Goal: Information Seeking & Learning: Check status

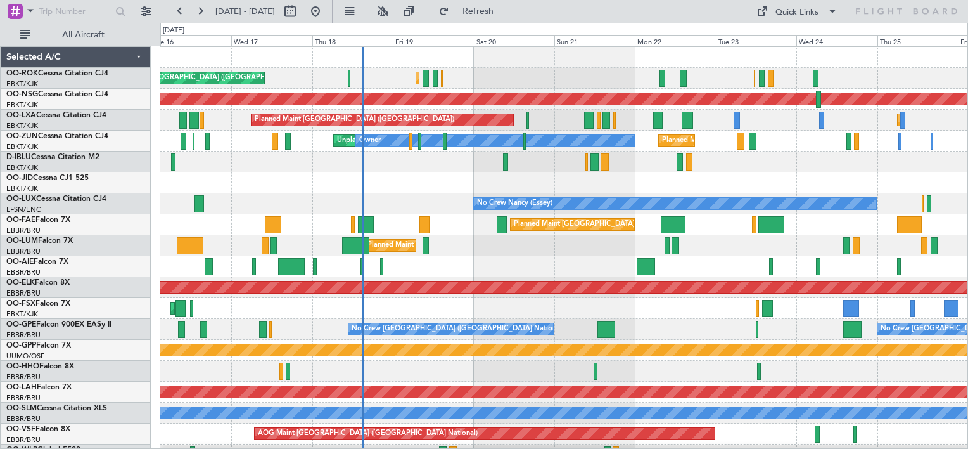
click at [454, 204] on div "Planned Maint Kortrijk-[GEOGRAPHIC_DATA] Planned Maint [GEOGRAPHIC_DATA] ([GEOG…" at bounding box center [563, 256] width 807 height 418
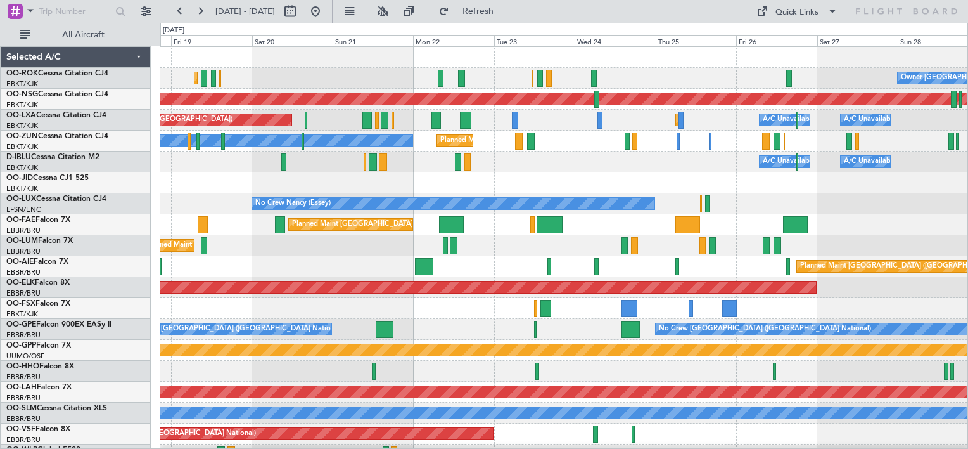
click at [332, 210] on div "Owner [GEOGRAPHIC_DATA]-[GEOGRAPHIC_DATA] Planned Maint [GEOGRAPHIC_DATA]-[GEOG…" at bounding box center [563, 256] width 807 height 418
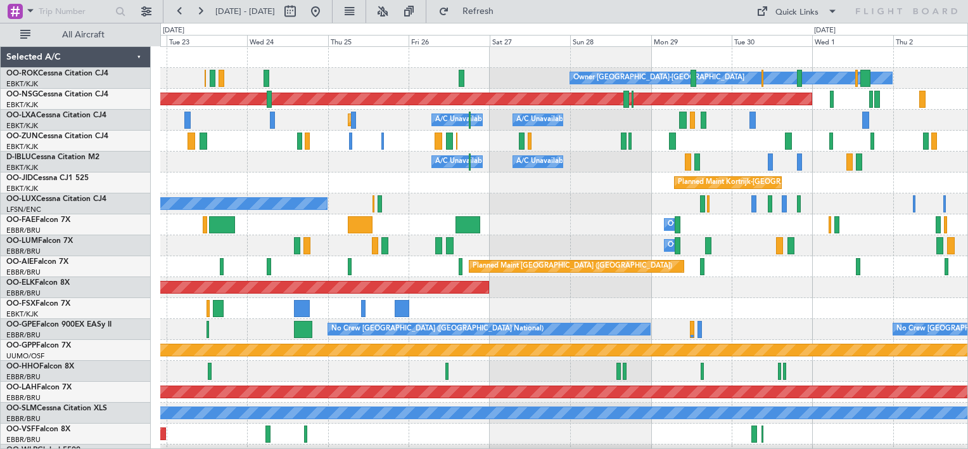
click at [324, 219] on div "Owner [GEOGRAPHIC_DATA]-[GEOGRAPHIC_DATA] Planned Maint [GEOGRAPHIC_DATA] ([GEO…" at bounding box center [563, 256] width 807 height 418
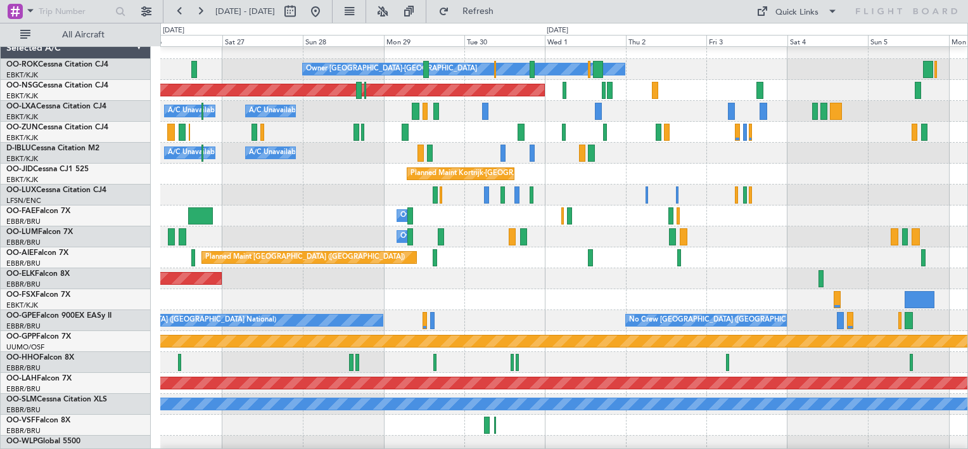
scroll to position [8, 0]
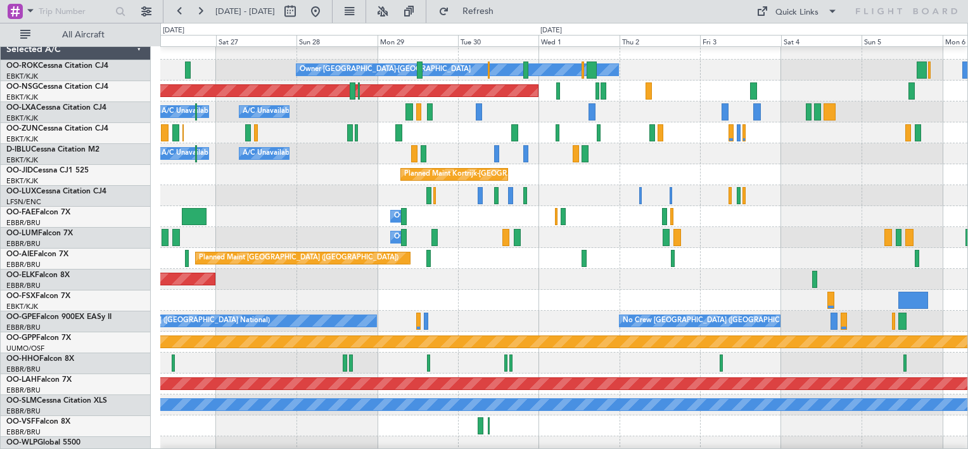
click at [563, 94] on div "Planned Maint [GEOGRAPHIC_DATA] ([GEOGRAPHIC_DATA])" at bounding box center [563, 90] width 807 height 21
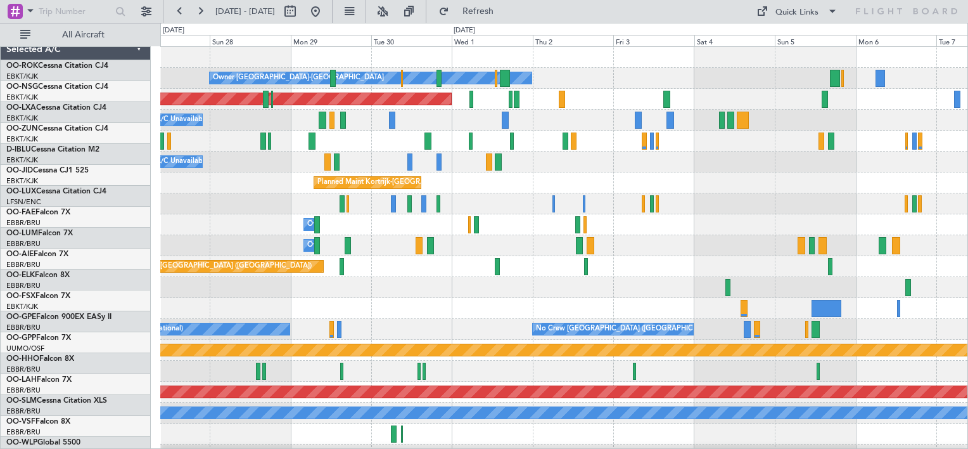
scroll to position [0, 0]
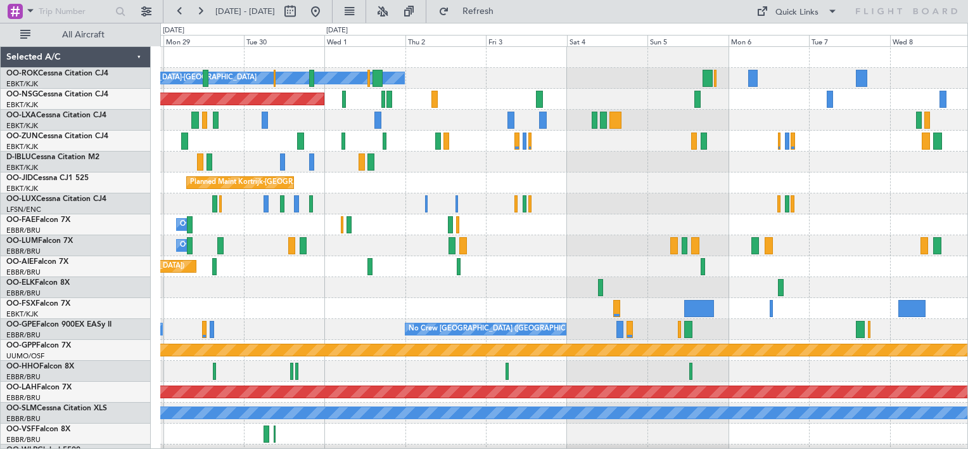
click at [489, 183] on div "Owner [GEOGRAPHIC_DATA]-[GEOGRAPHIC_DATA] Planned Maint [GEOGRAPHIC_DATA] ([GEO…" at bounding box center [563, 256] width 807 height 418
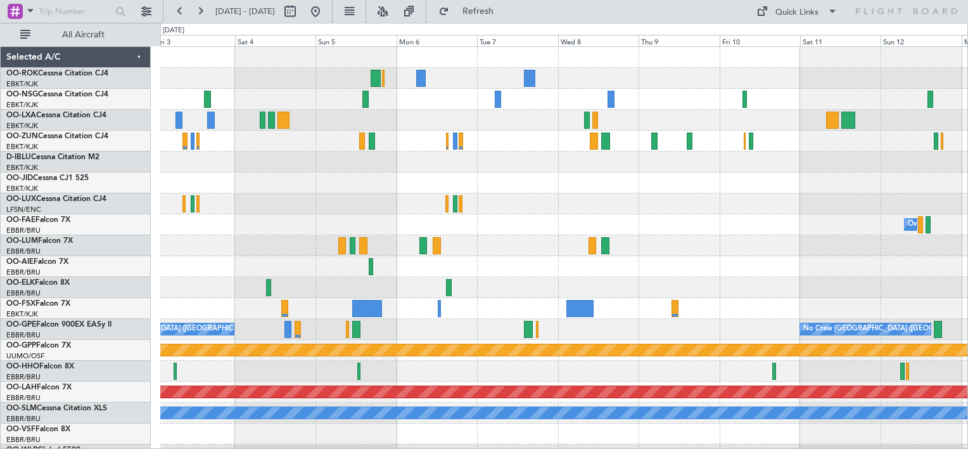
click at [288, 241] on div "Owner [GEOGRAPHIC_DATA]-[GEOGRAPHIC_DATA] Planned Maint [GEOGRAPHIC_DATA] ([GEO…" at bounding box center [563, 256] width 807 height 418
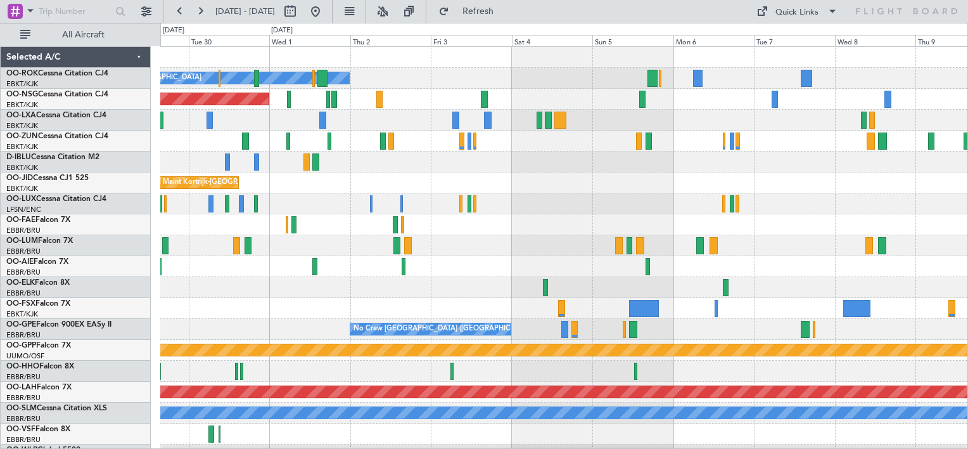
click at [947, 364] on div "Owner [GEOGRAPHIC_DATA]-[GEOGRAPHIC_DATA] Planned Maint [GEOGRAPHIC_DATA] ([GEO…" at bounding box center [563, 256] width 807 height 418
